Goal: Information Seeking & Learning: Find specific fact

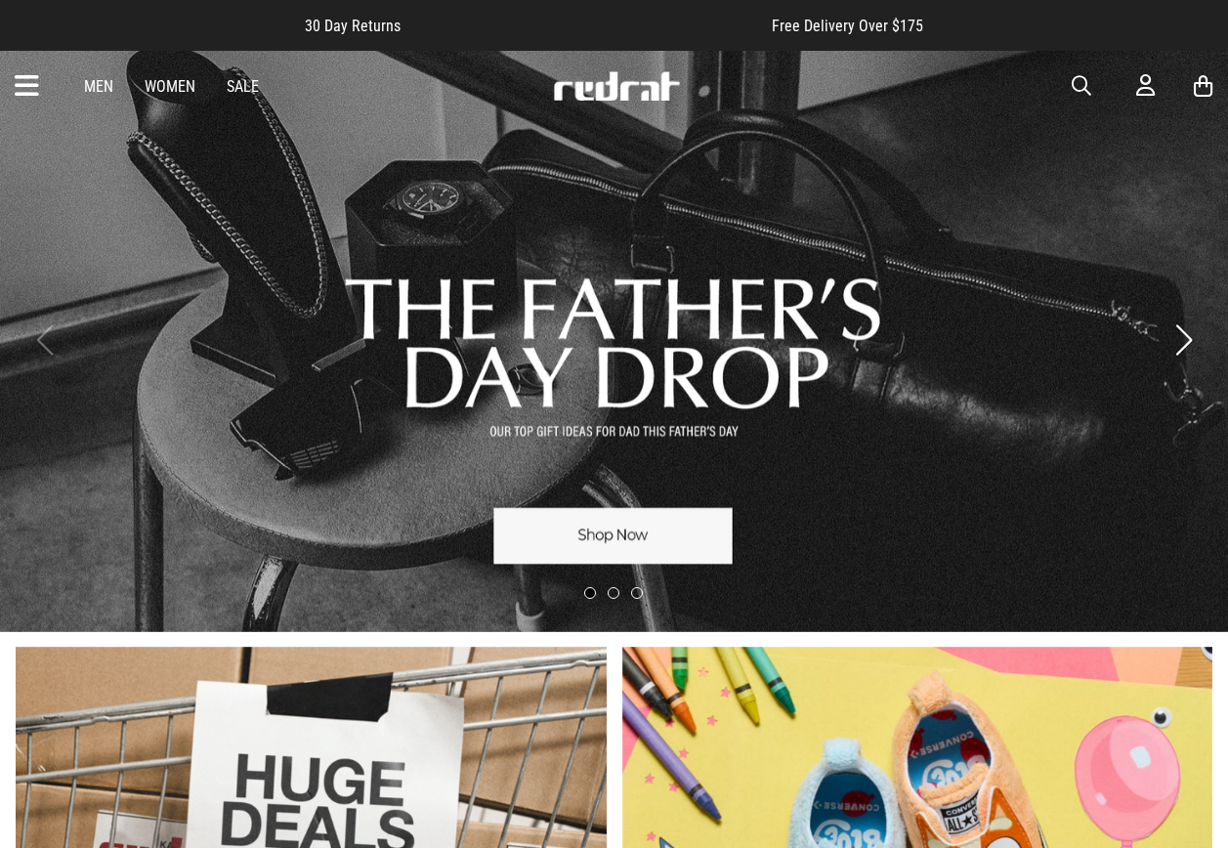
click at [25, 89] on icon at bounding box center [27, 86] width 24 height 32
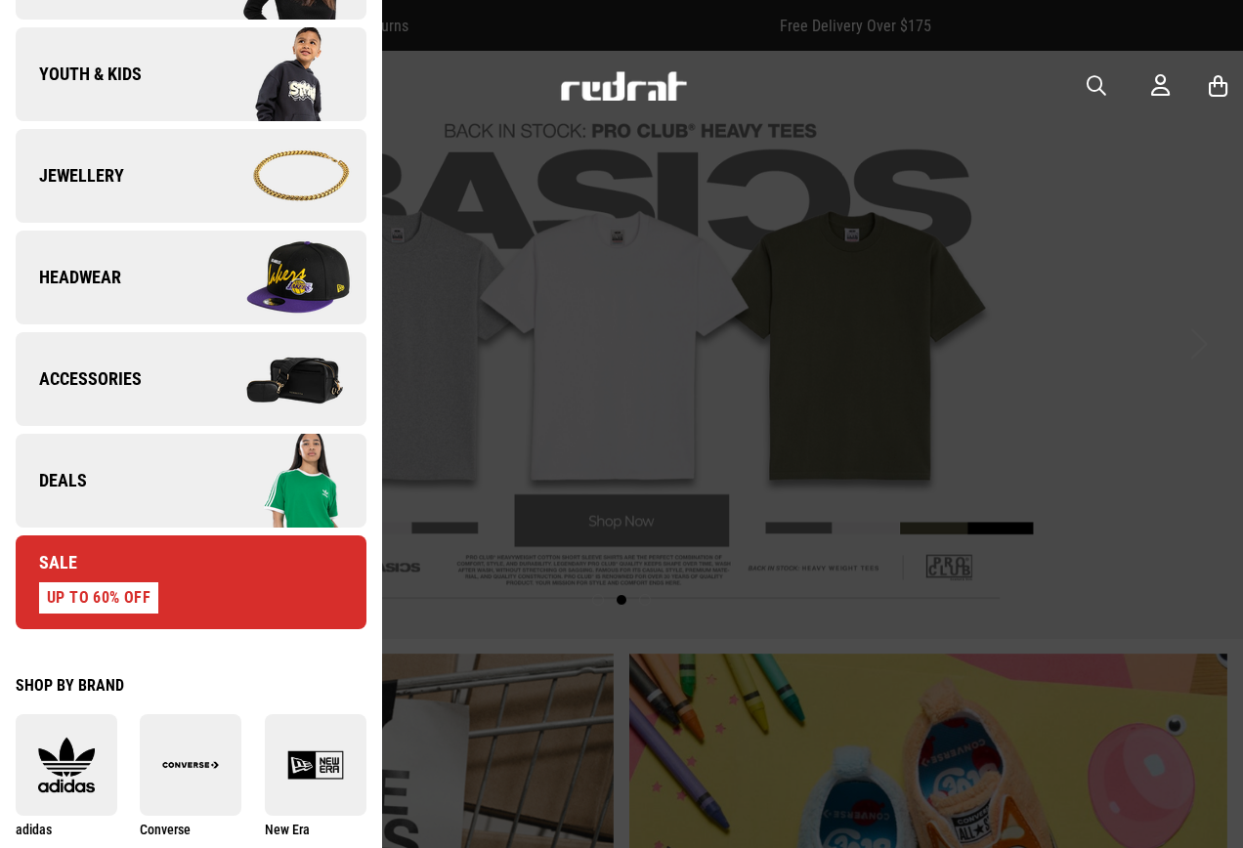
scroll to position [391, 0]
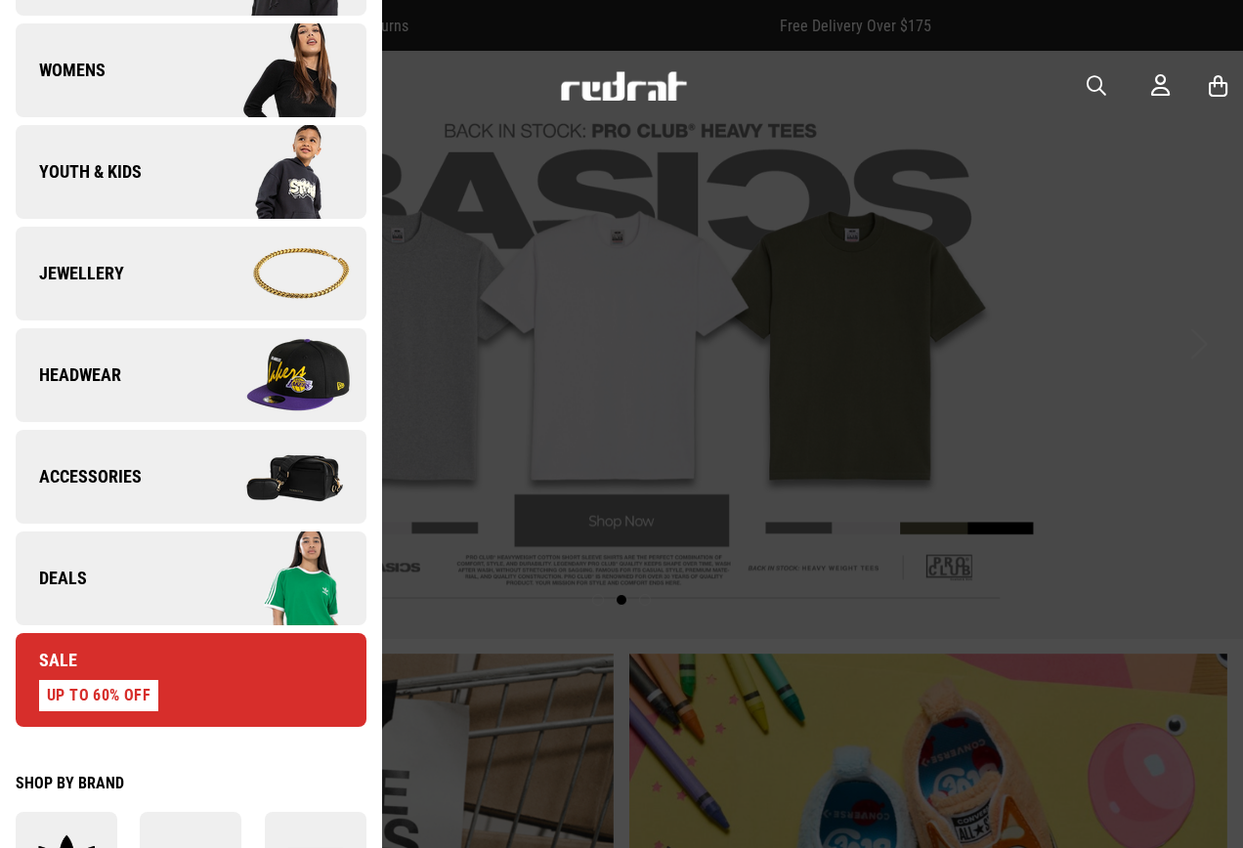
click at [88, 574] on link "Deals" at bounding box center [191, 578] width 351 height 94
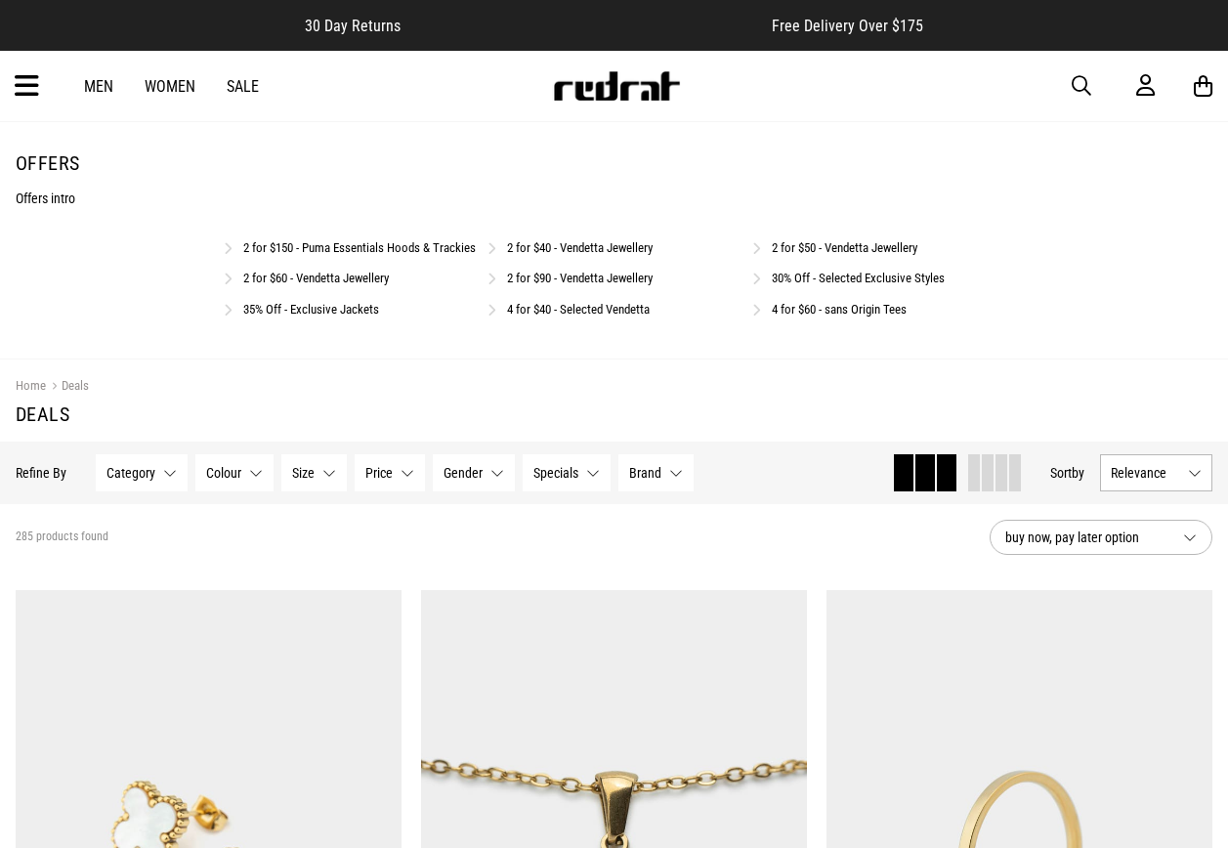
click at [570, 317] on link "4 for $40 - Selected Vendetta" at bounding box center [578, 309] width 143 height 15
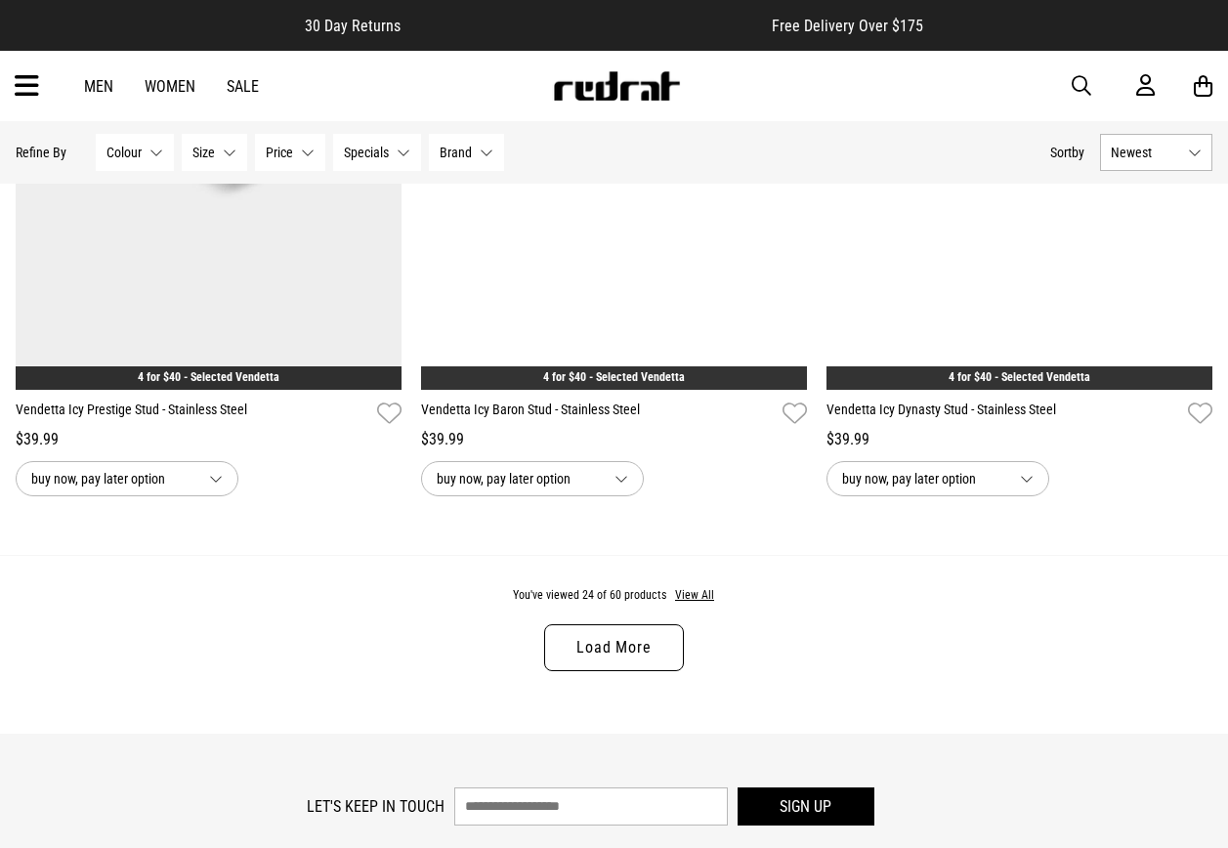
scroll to position [5373, 0]
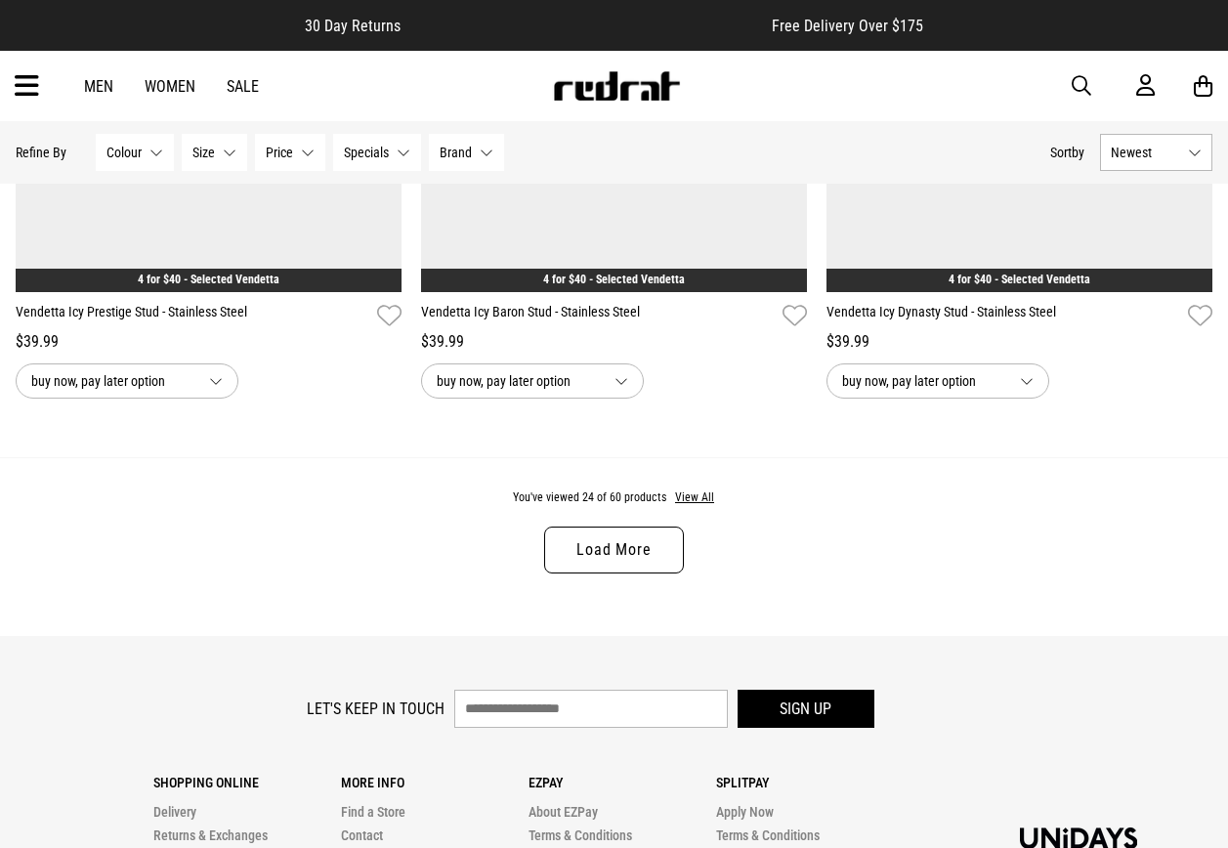
click at [640, 570] on link "Load More" at bounding box center [613, 550] width 139 height 47
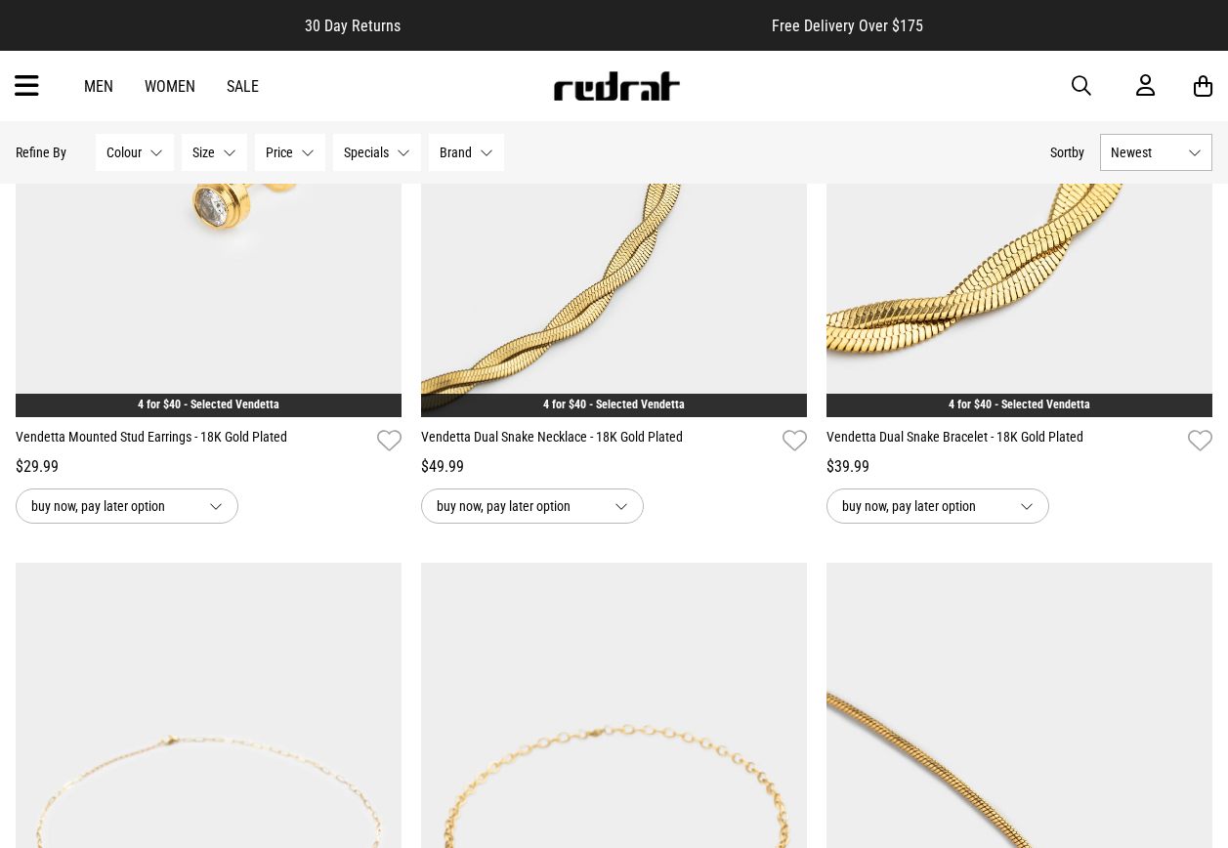
scroll to position [10356, 0]
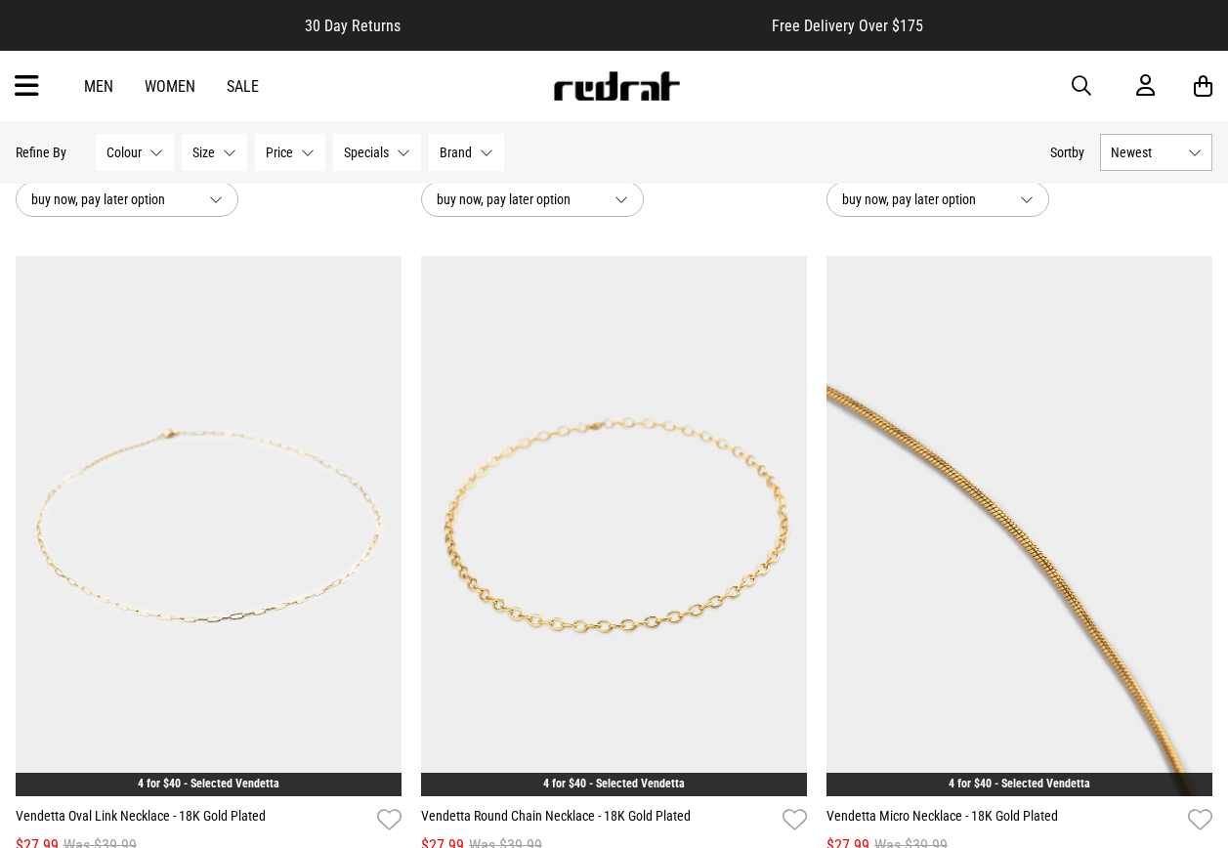
click at [1077, 90] on span "button" at bounding box center [1082, 85] width 20 height 23
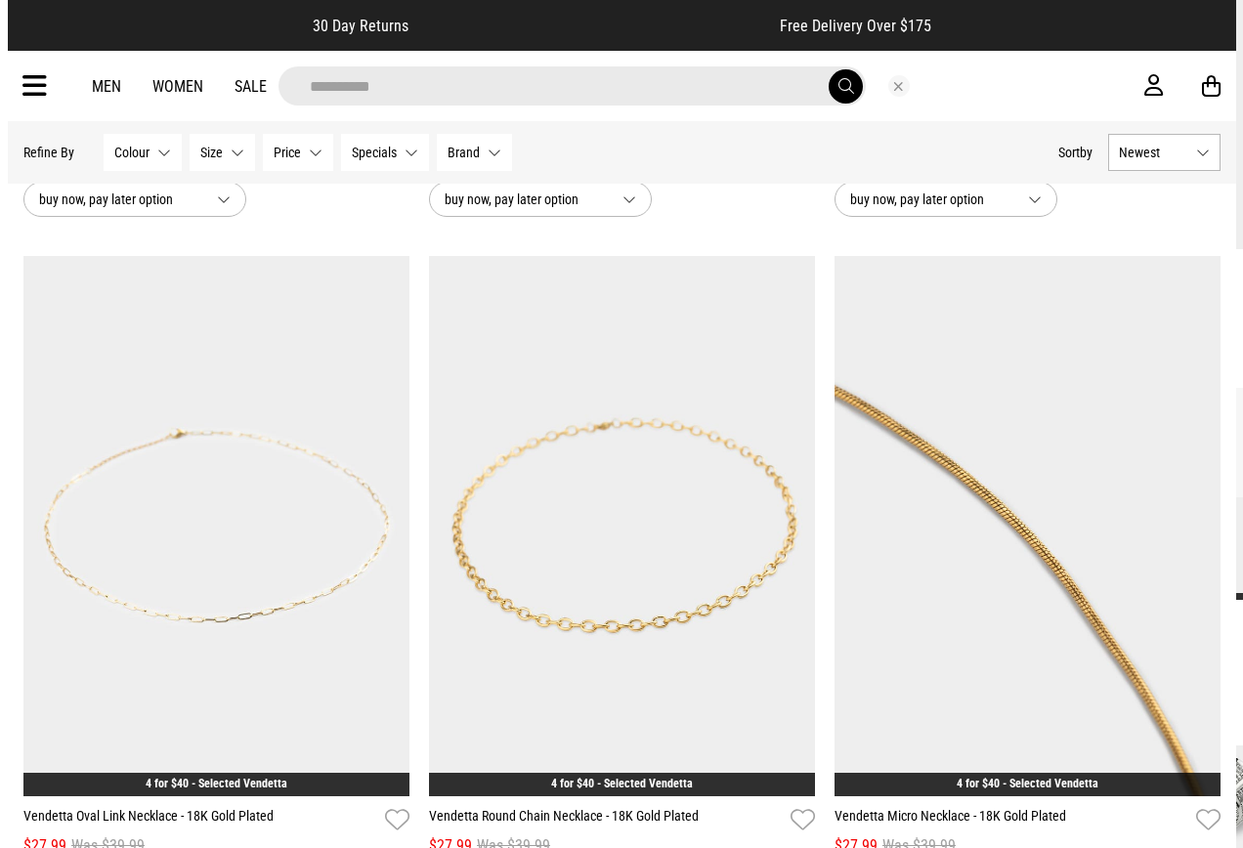
scroll to position [10452, 0]
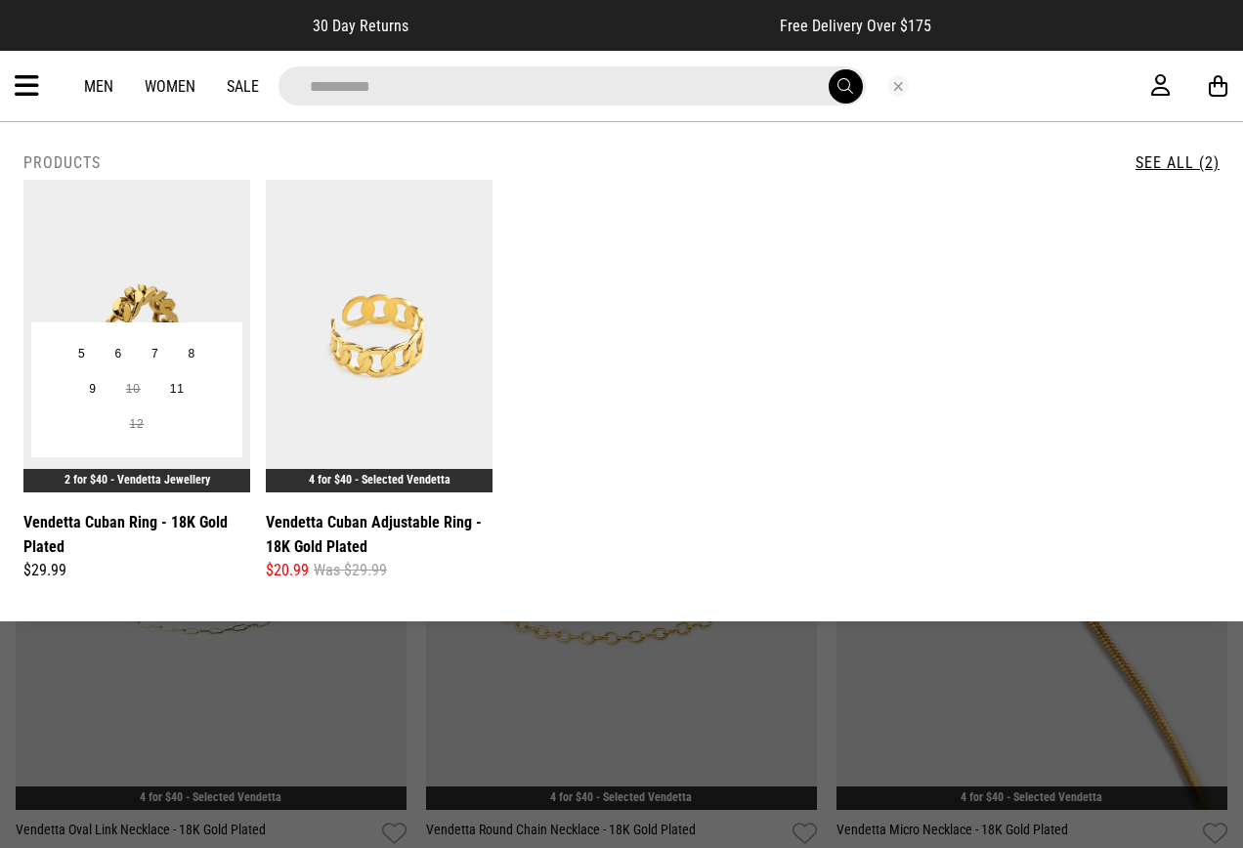
type input "**********"
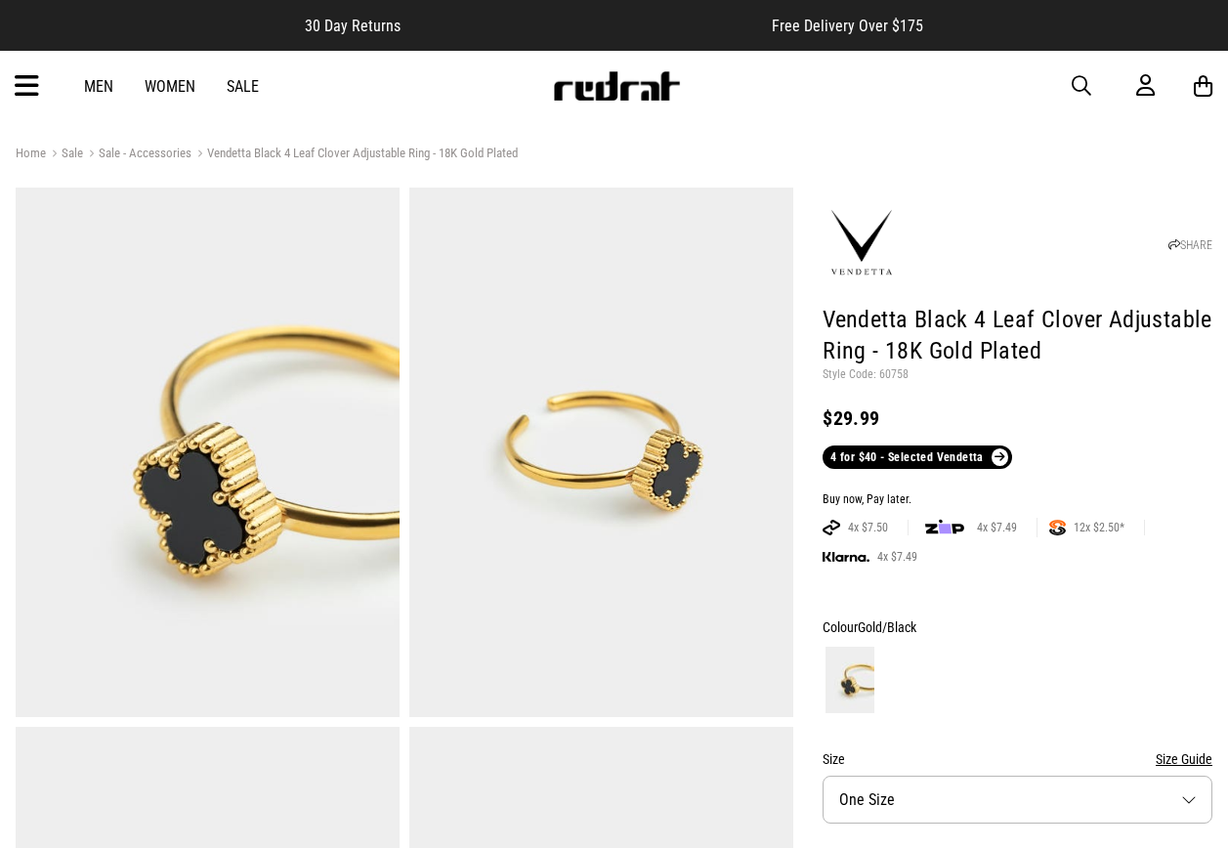
click at [896, 379] on p "Style Code: 60758" at bounding box center [1018, 375] width 390 height 16
copy p "60758"
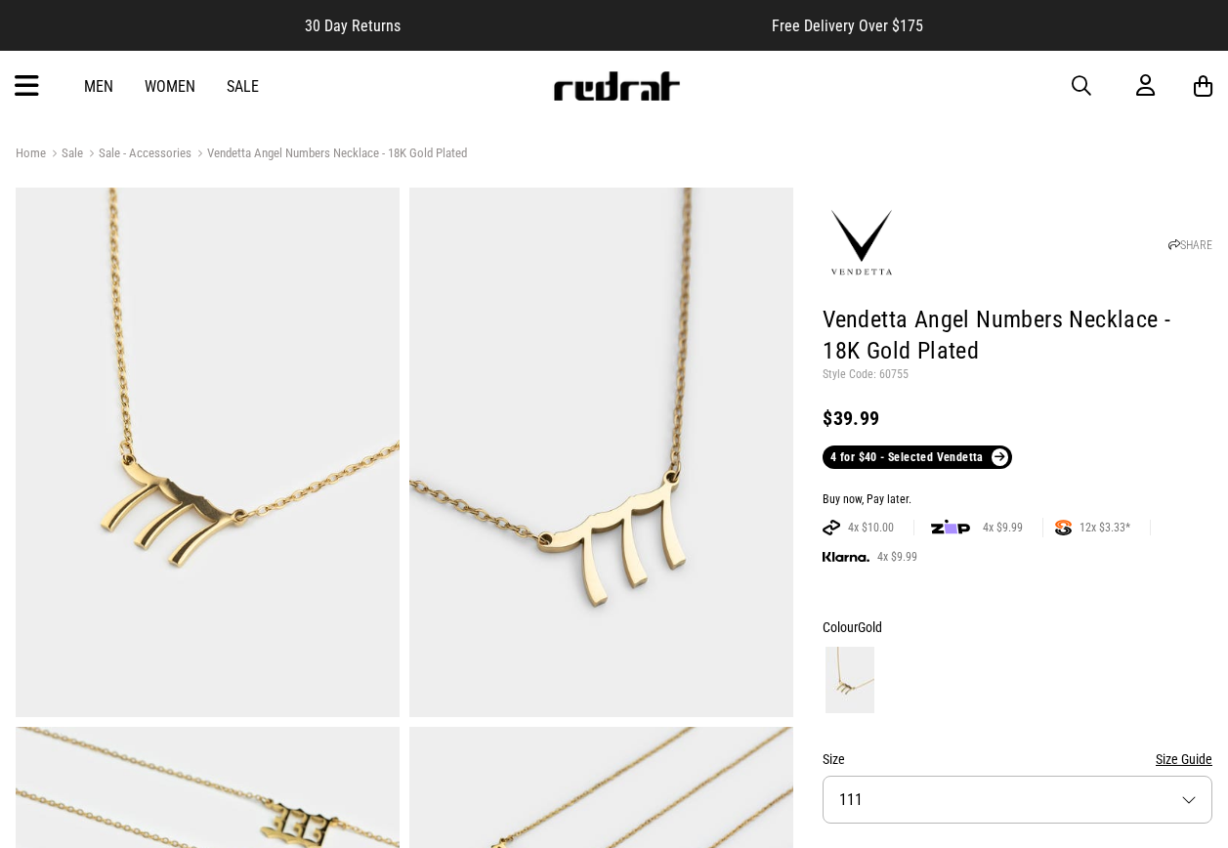
click at [898, 373] on p "Style Code: 60755" at bounding box center [1018, 375] width 390 height 16
copy p "60755"
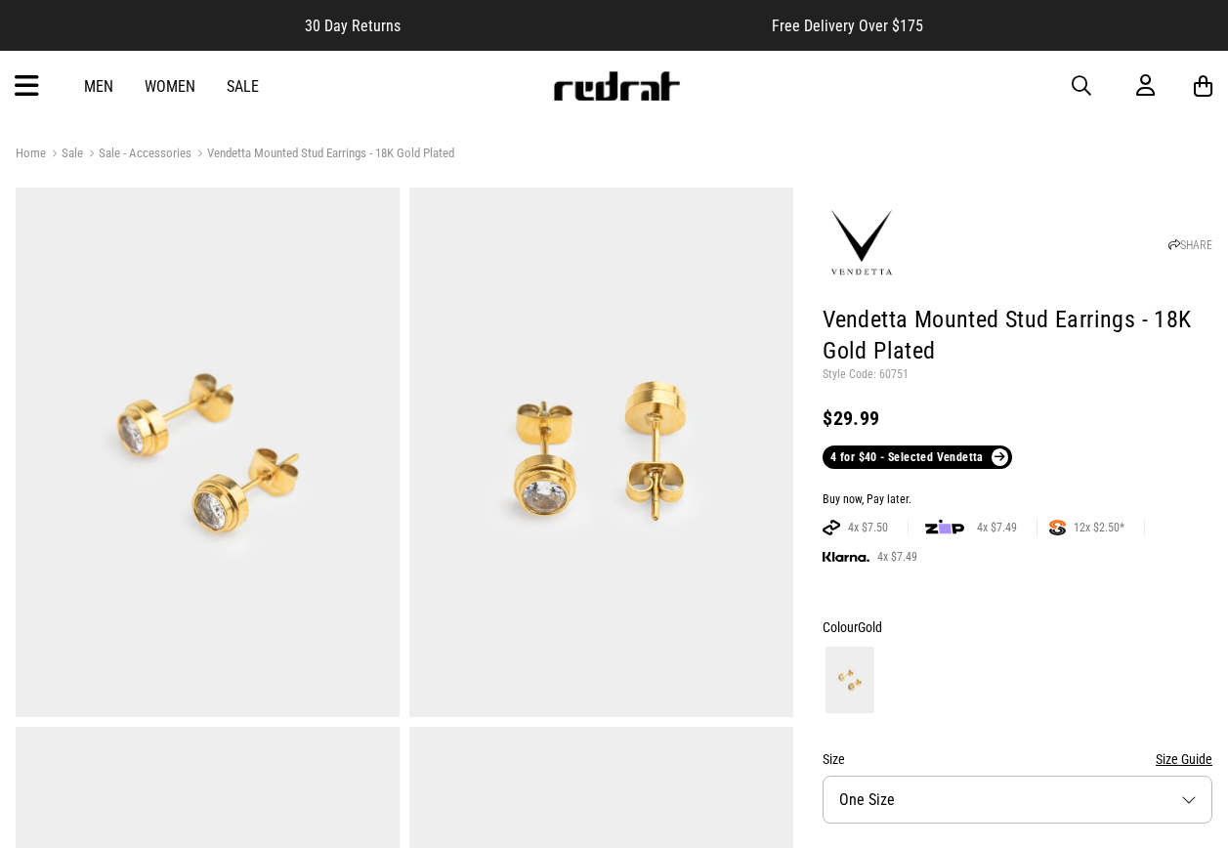
click at [892, 369] on p "Style Code: 60751" at bounding box center [1018, 375] width 390 height 16
copy p "60751"
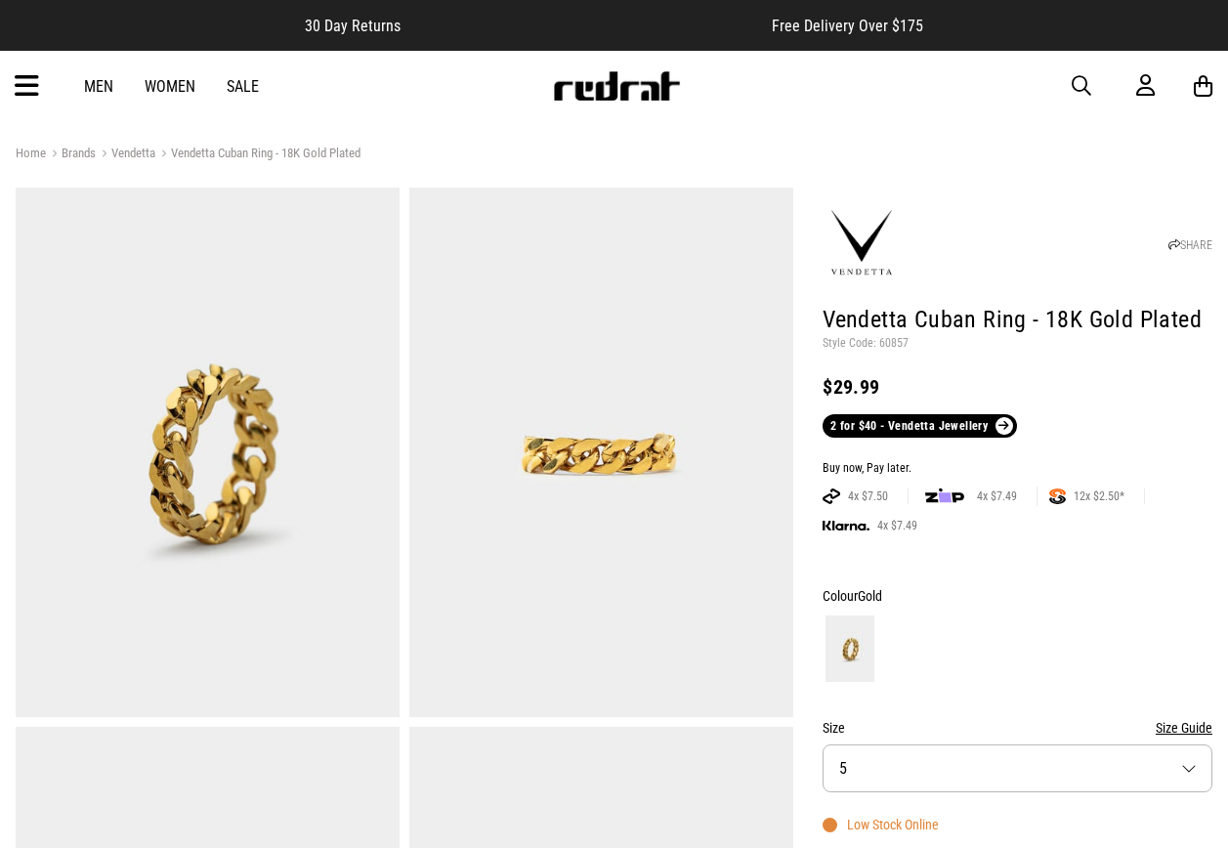
click at [895, 356] on header "SHARE Vendetta Cuban Ring - 18K Gold Plated Style Code: 60857 $29.99 2 for $40 …" at bounding box center [1018, 314] width 390 height 245
click at [895, 348] on p "Style Code: 60857" at bounding box center [1018, 344] width 390 height 16
copy p "60857"
